Goal: Task Accomplishment & Management: Manage account settings

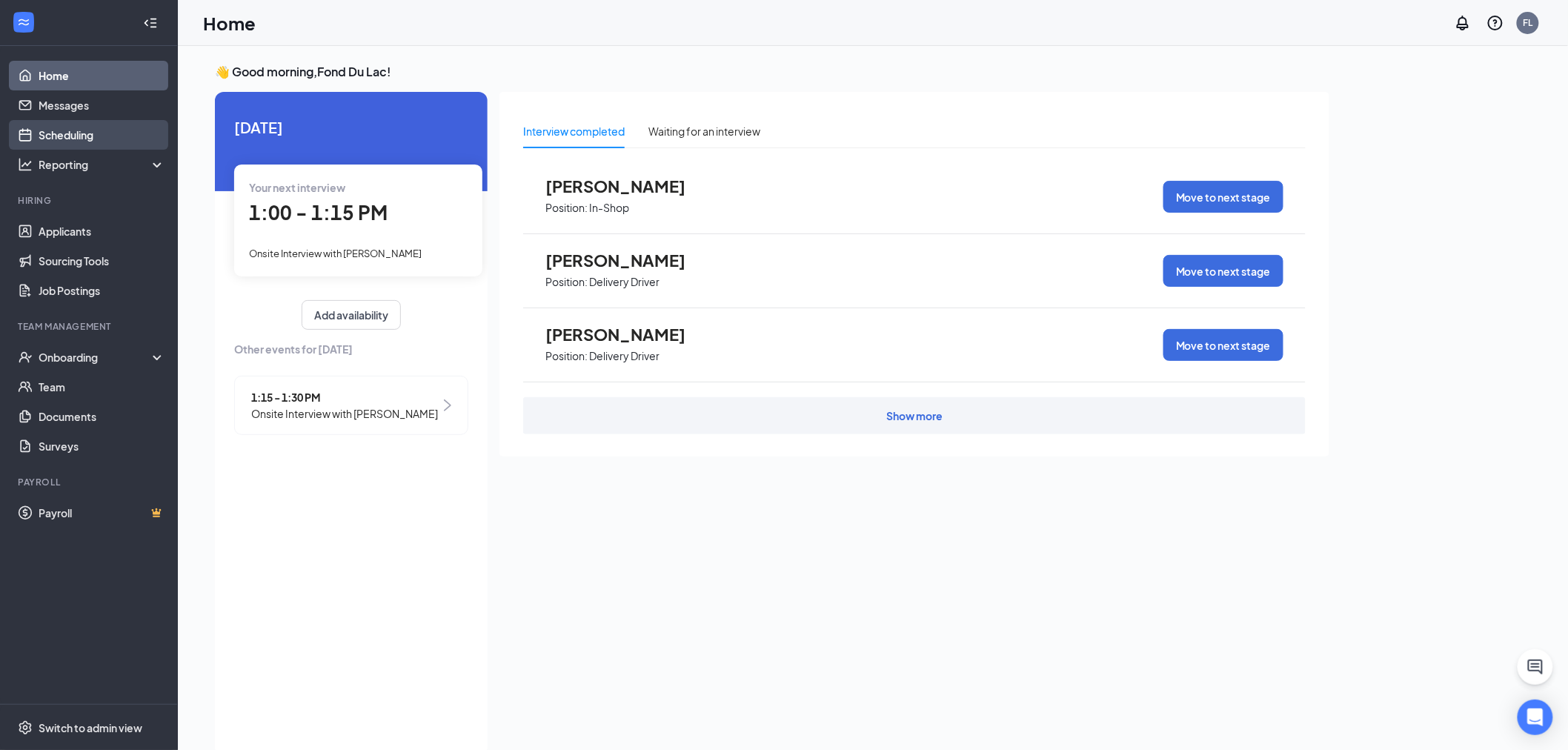
click at [90, 128] on link "Scheduling" at bounding box center [102, 135] width 127 height 30
click at [135, 135] on link "Scheduling" at bounding box center [102, 135] width 127 height 30
click at [68, 64] on link "Home" at bounding box center [102, 75] width 127 height 30
click at [106, 130] on link "Scheduling" at bounding box center [102, 135] width 127 height 30
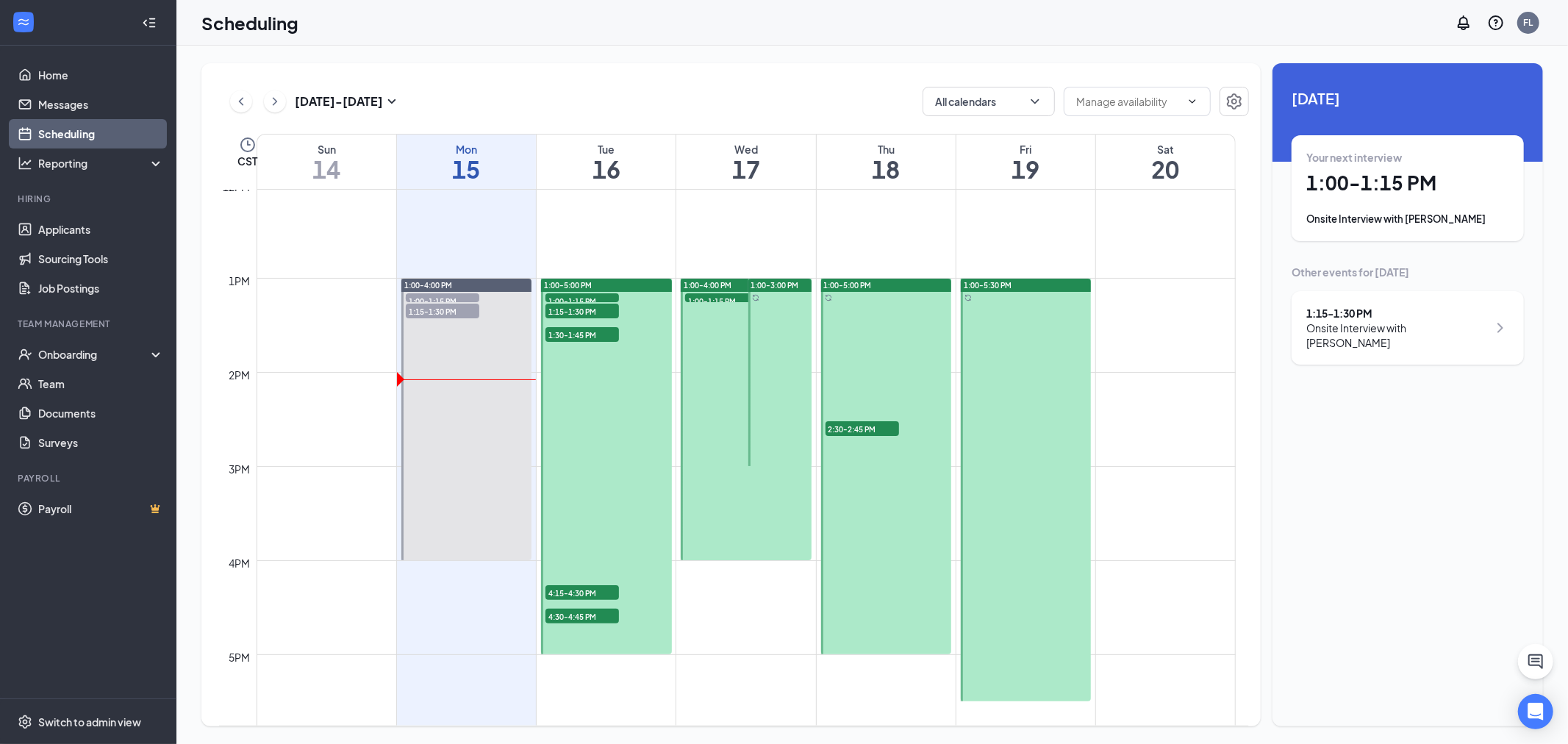
scroll to position [1213, 0]
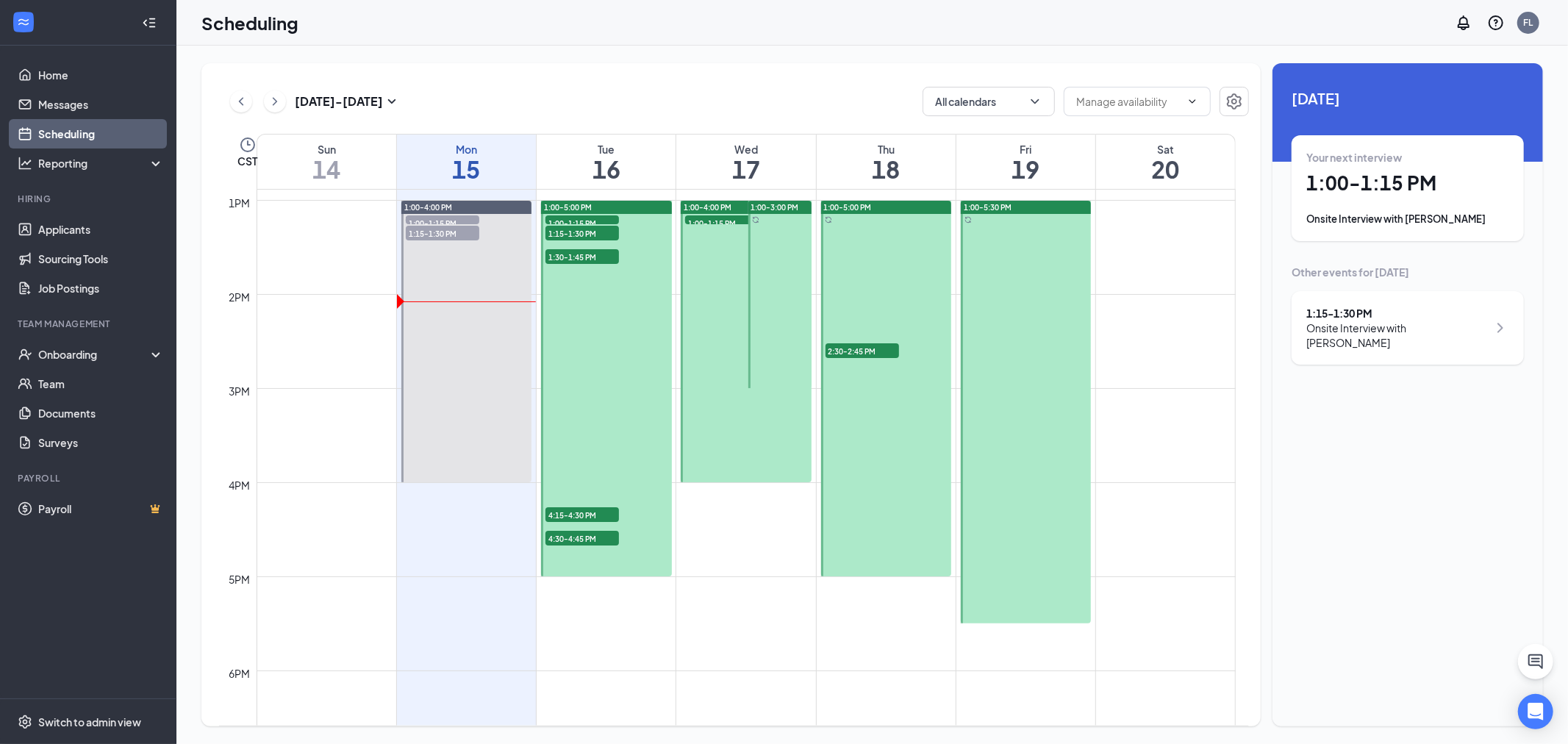
click at [573, 218] on span "1:00-1:15 PM" at bounding box center [582, 223] width 74 height 14
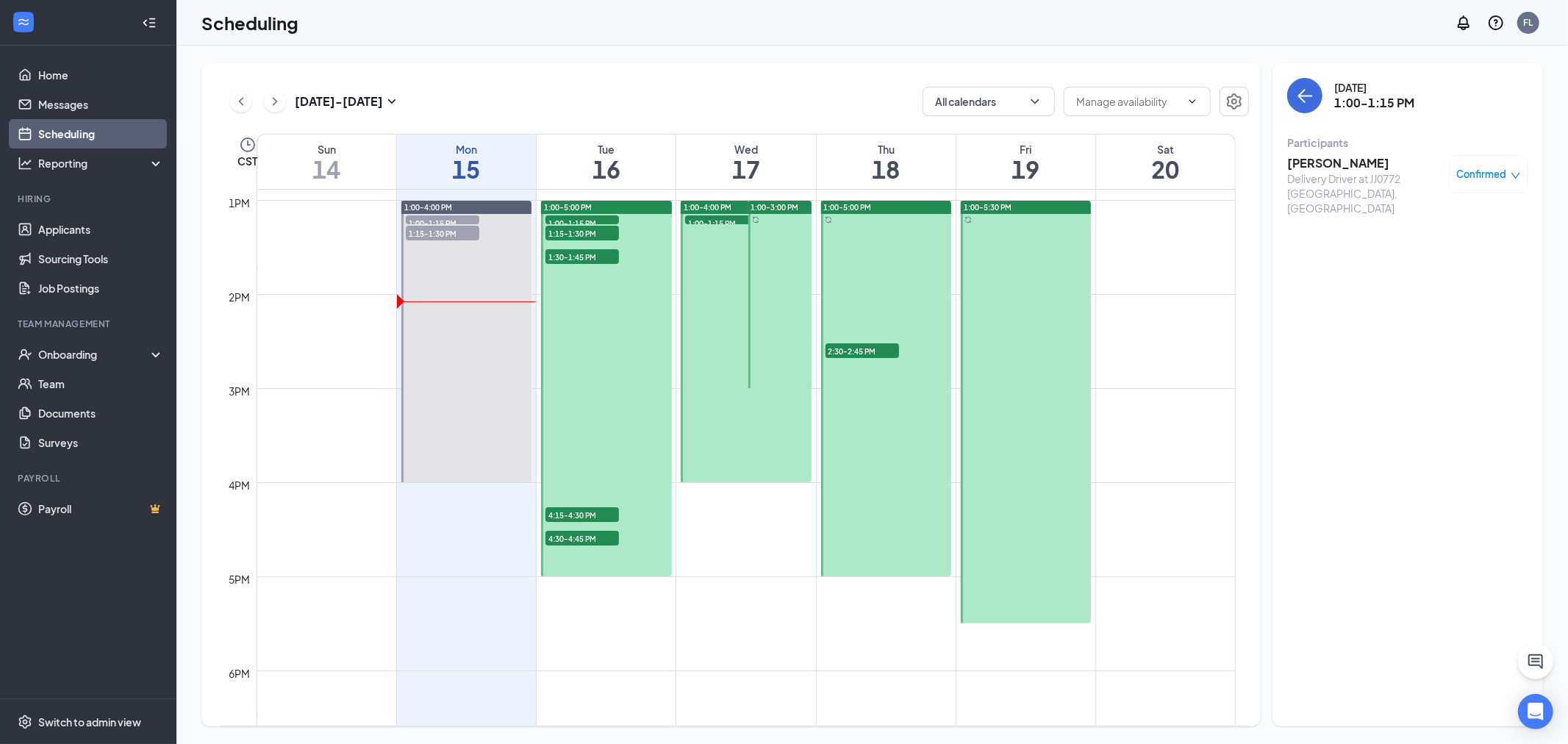
click at [583, 231] on span "1:15-1:30 PM" at bounding box center [582, 233] width 74 height 14
click at [577, 259] on span "1:30-1:45 PM" at bounding box center [582, 256] width 74 height 14
click at [1323, 163] on h3 "[PERSON_NAME]" at bounding box center [1364, 163] width 154 height 16
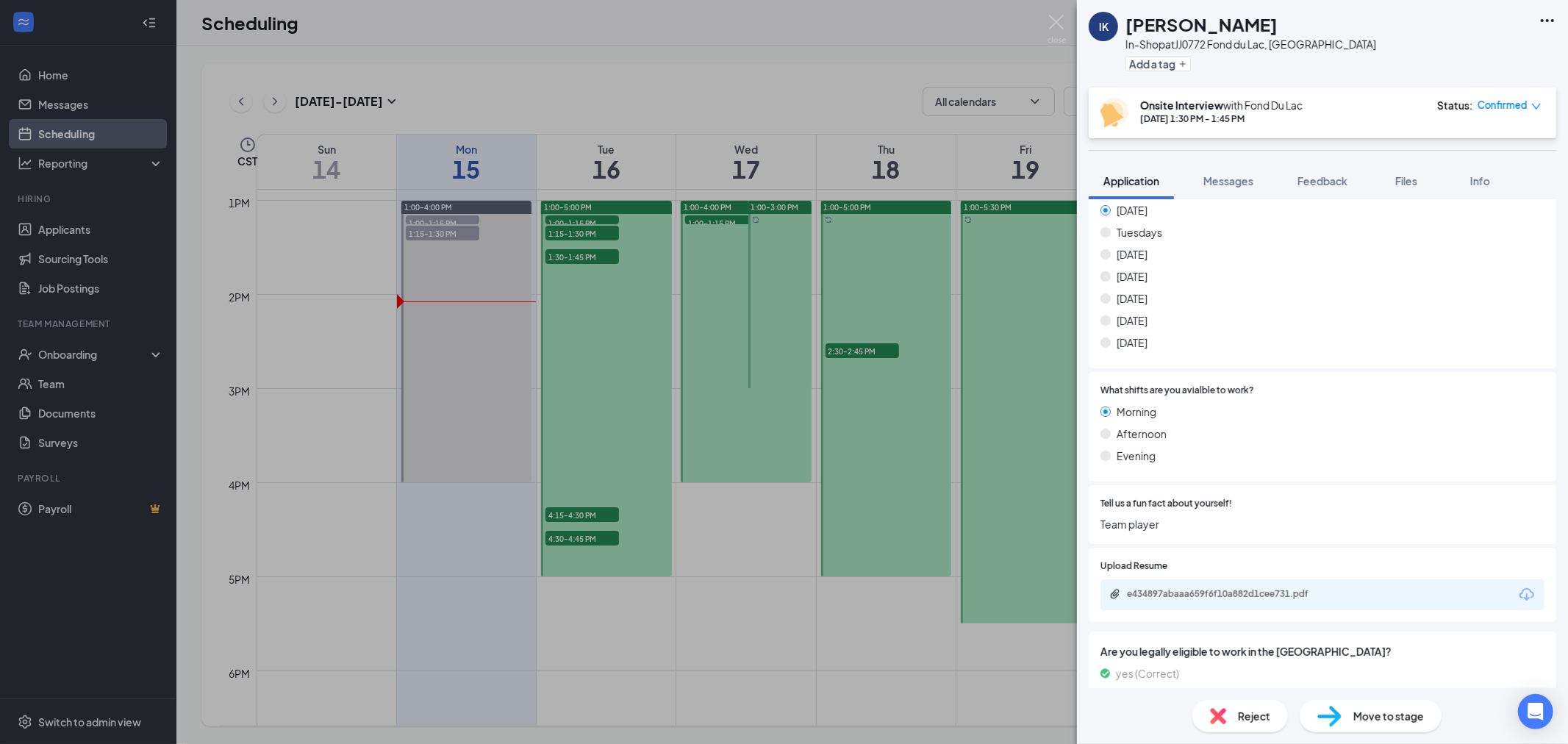
scroll to position [484, 0]
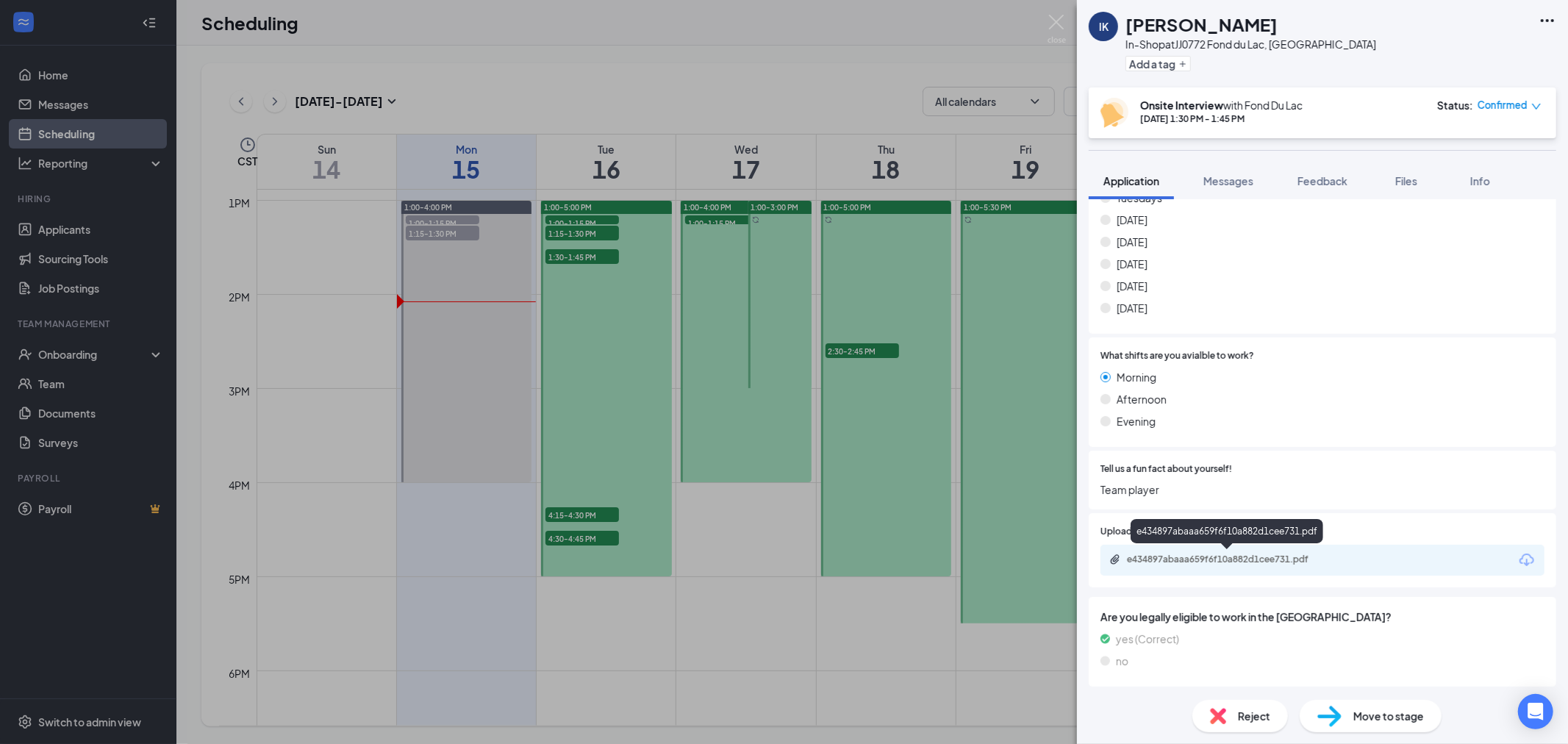
click at [1203, 561] on div "e434897abaaa659f6f10a882d1cee731.pdf" at bounding box center [1229, 559] width 206 height 12
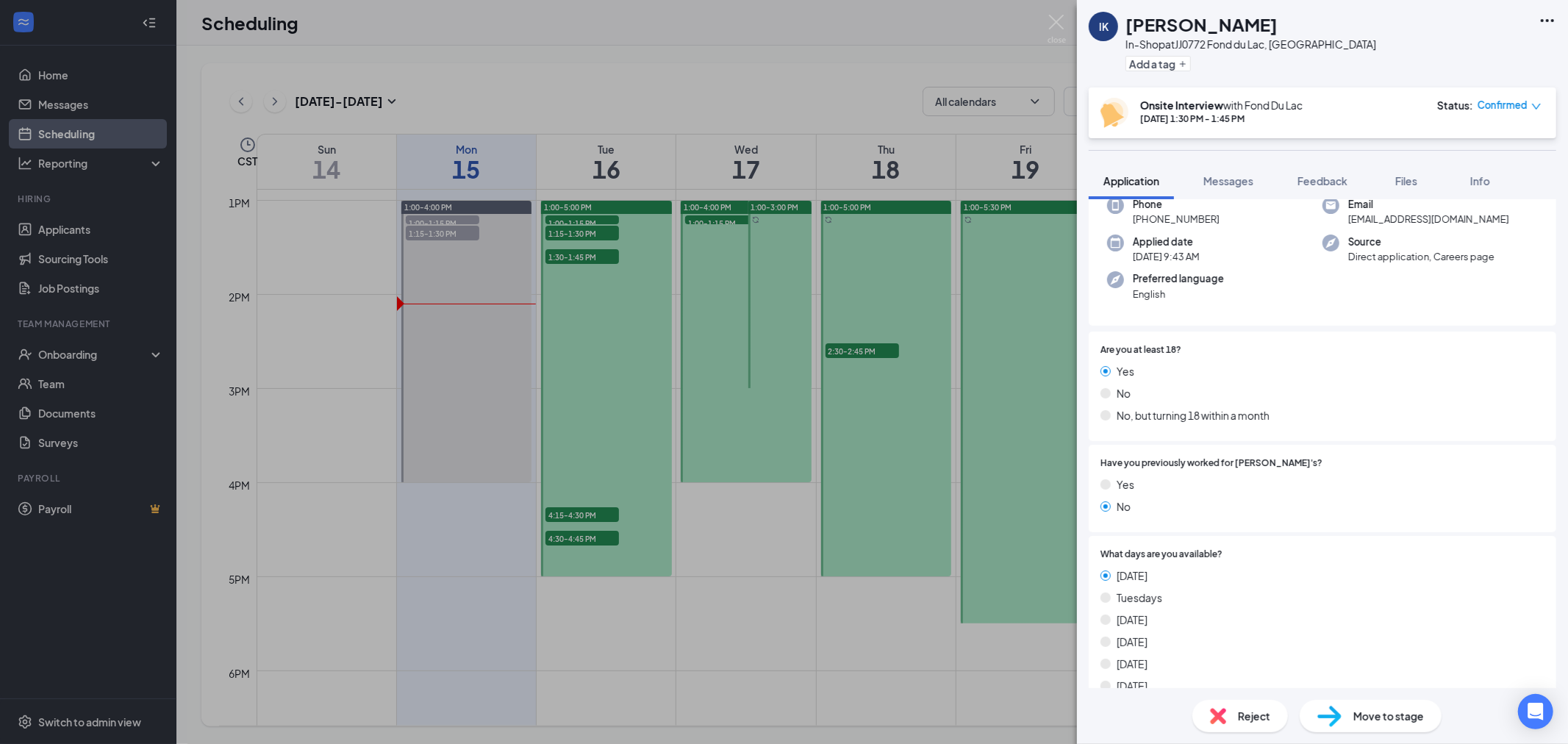
scroll to position [0, 0]
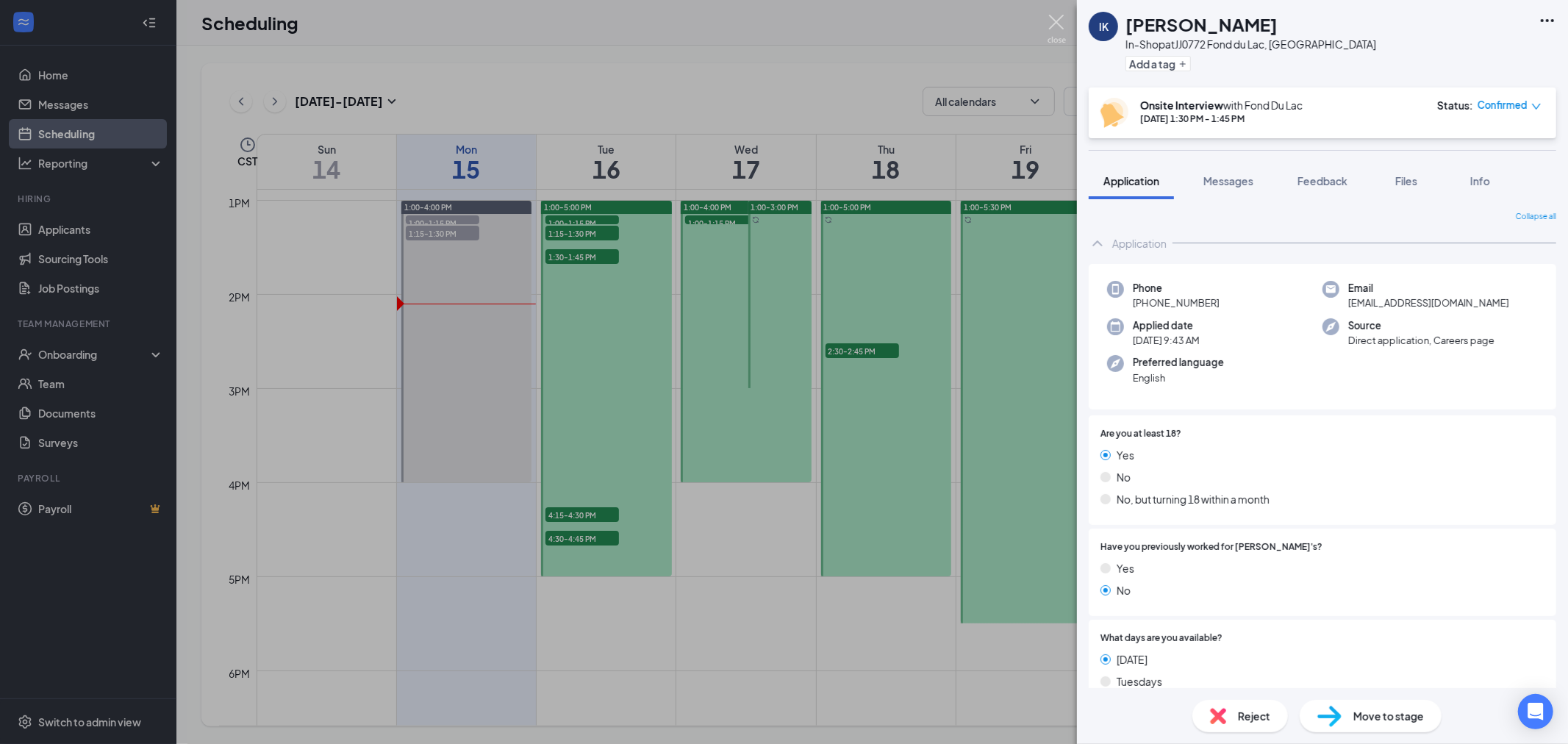
click at [1053, 25] on img at bounding box center [1057, 29] width 18 height 29
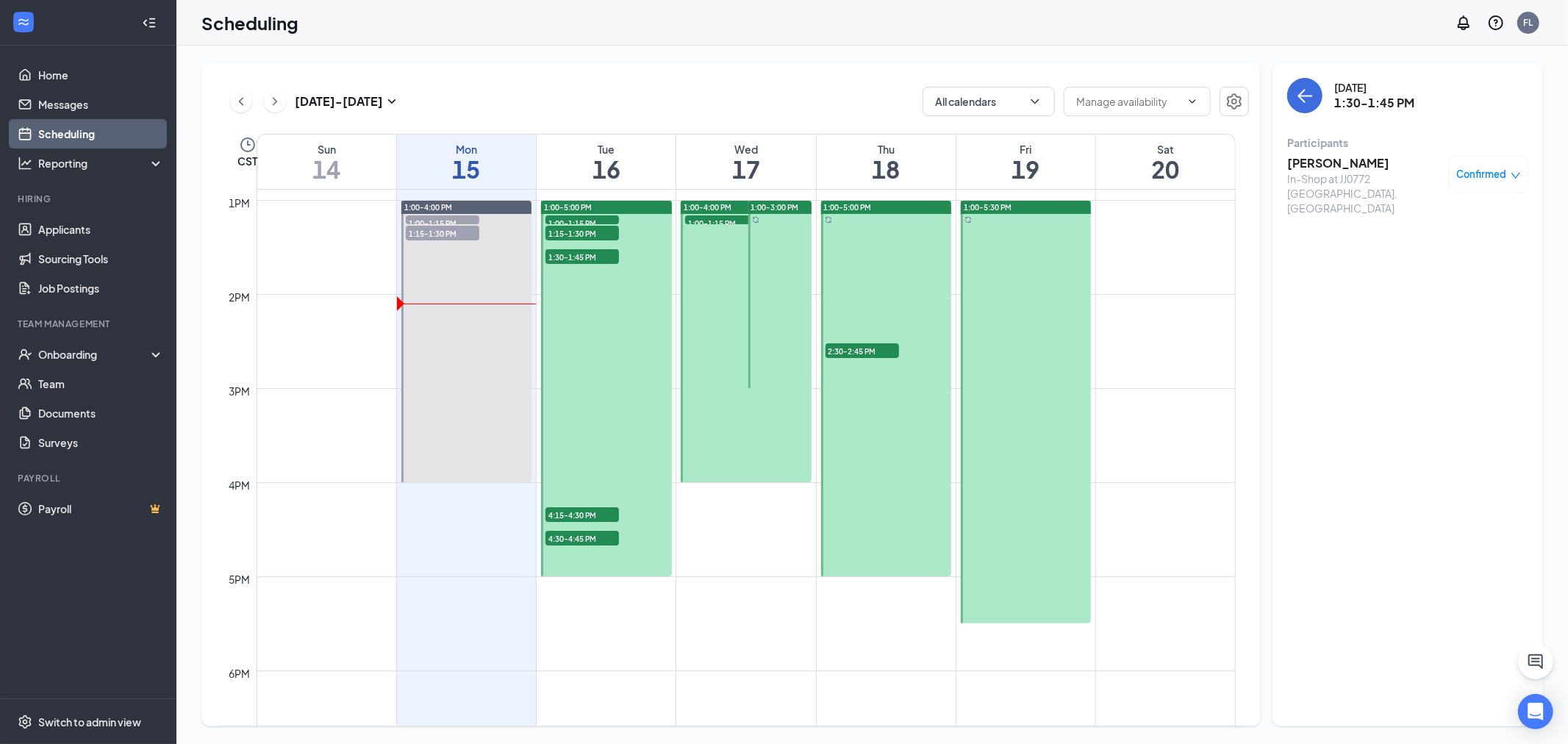
click at [563, 510] on span "4:15-4:30 PM" at bounding box center [582, 515] width 74 height 14
click at [593, 541] on span "4:30-4:45 PM" at bounding box center [582, 538] width 74 height 14
click at [586, 258] on span "1:30-1:45 PM" at bounding box center [582, 256] width 74 height 14
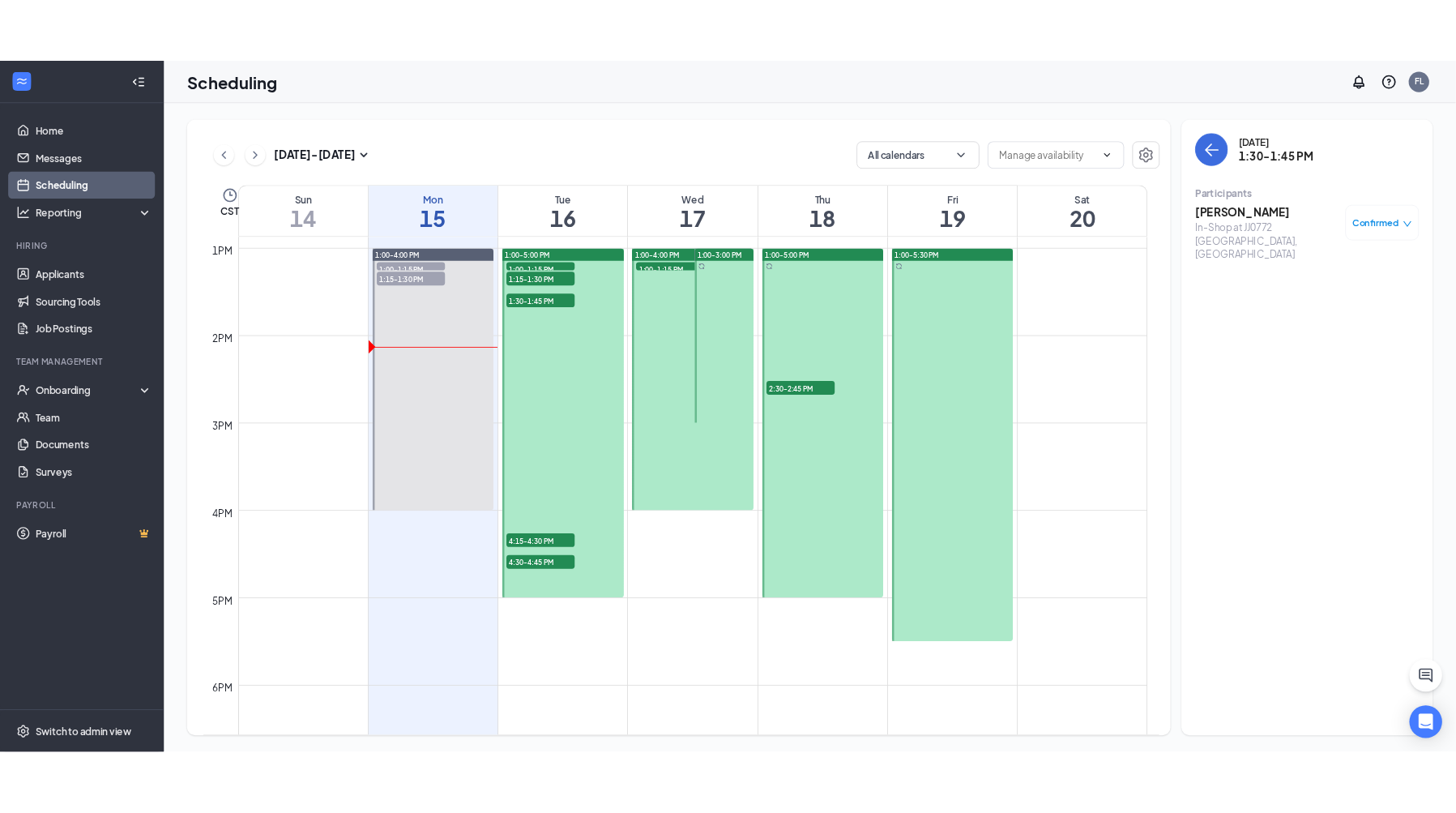
scroll to position [1337, 0]
